Goal: Task Accomplishment & Management: Manage account settings

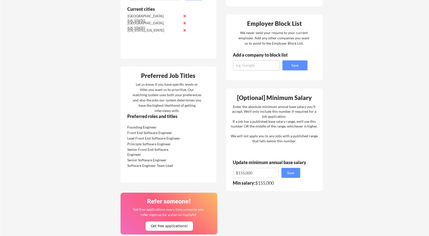
click at [83, 73] on div "Your Dashboard Woohoo! You're ready to be applied! 🙌 We'll start applying you t…" at bounding box center [214, 81] width 429 height 492
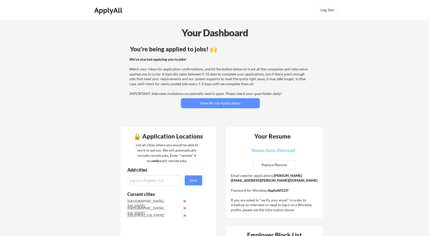
click at [211, 102] on button "View My Job Applications" at bounding box center [220, 103] width 79 height 10
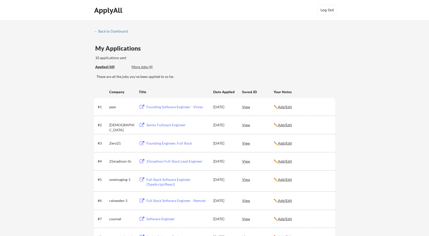
click at [53, 67] on div "← Back to Dashboard My Applications 10 applications sent Applied (10) More Jobs…" at bounding box center [214, 165] width 429 height 290
click at [148, 65] on div "More Jobs (4)" at bounding box center [150, 66] width 37 height 5
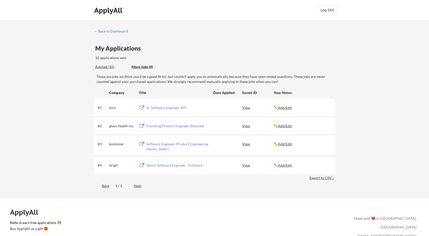
click at [70, 82] on div "← Back to Dashboard My Applications 10 applications sent Applied (10) More Jobs…" at bounding box center [214, 109] width 429 height 179
click at [106, 64] on div "Applied (10)" at bounding box center [111, 66] width 33 height 5
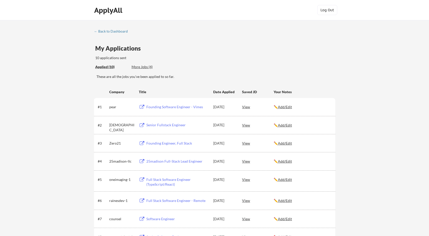
click at [57, 75] on div "← Back to Dashboard My Applications 10 applications sent Applied (10) More Jobs…" at bounding box center [214, 165] width 429 height 290
click at [57, 74] on div "← Back to Dashboard My Applications 10 applications sent Applied (10) More Jobs…" at bounding box center [214, 165] width 429 height 290
